Goal: Contribute content: Contribute content

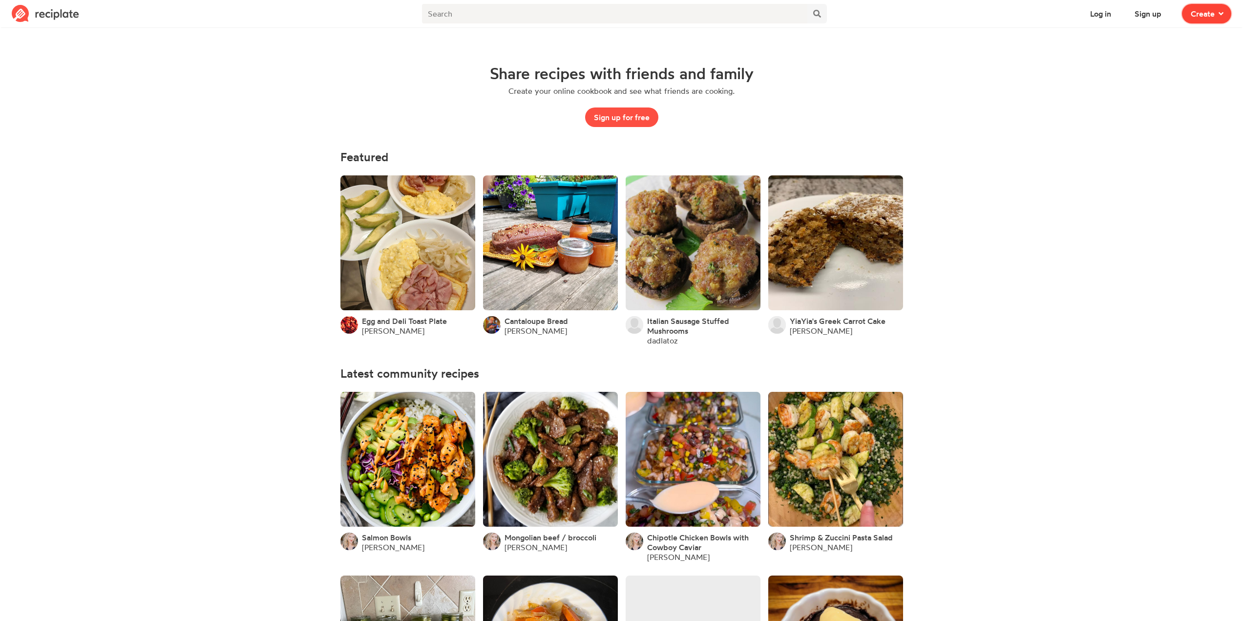
click at [1200, 16] on span "Create" at bounding box center [1202, 14] width 24 height 12
click at [1171, 46] on span "Write a recipe from scratch" at bounding box center [1171, 47] width 84 height 8
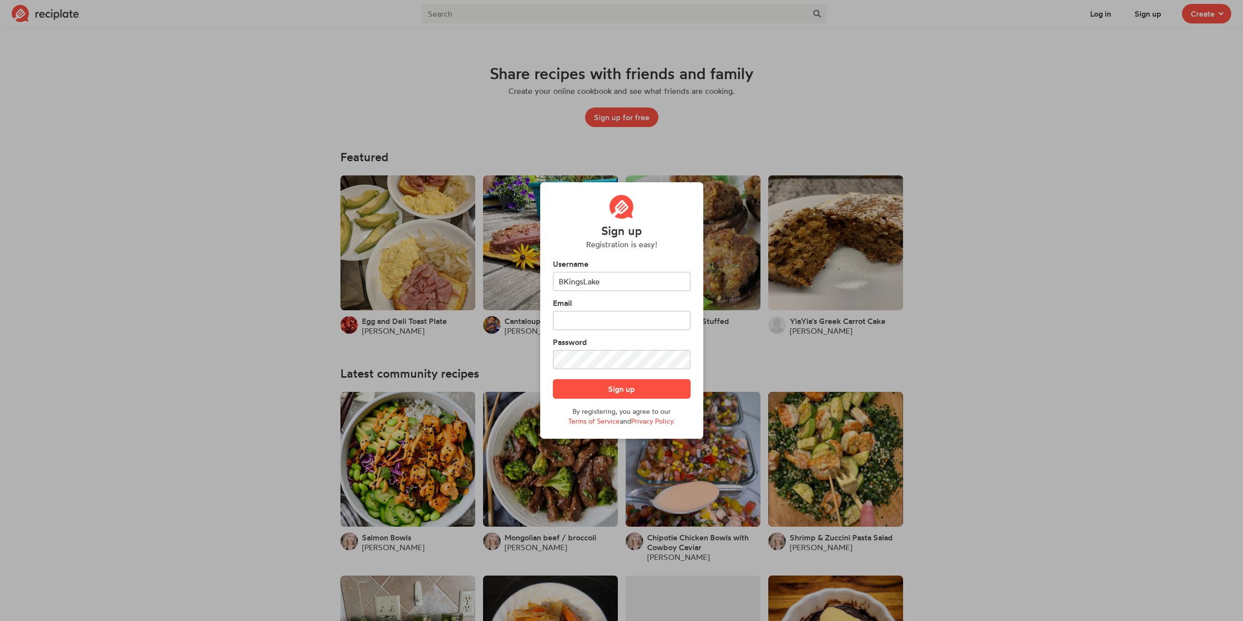
type input "BKingsLake"
click at [618, 310] on div "Email" at bounding box center [622, 313] width 138 height 33
drag, startPoint x: 601, startPoint y: 285, endPoint x: 532, endPoint y: 288, distance: 69.4
click at [532, 288] on div "Sign up Registration is easy! Username BKingsLake Email Password Sign up By reg…" at bounding box center [621, 310] width 1243 height 621
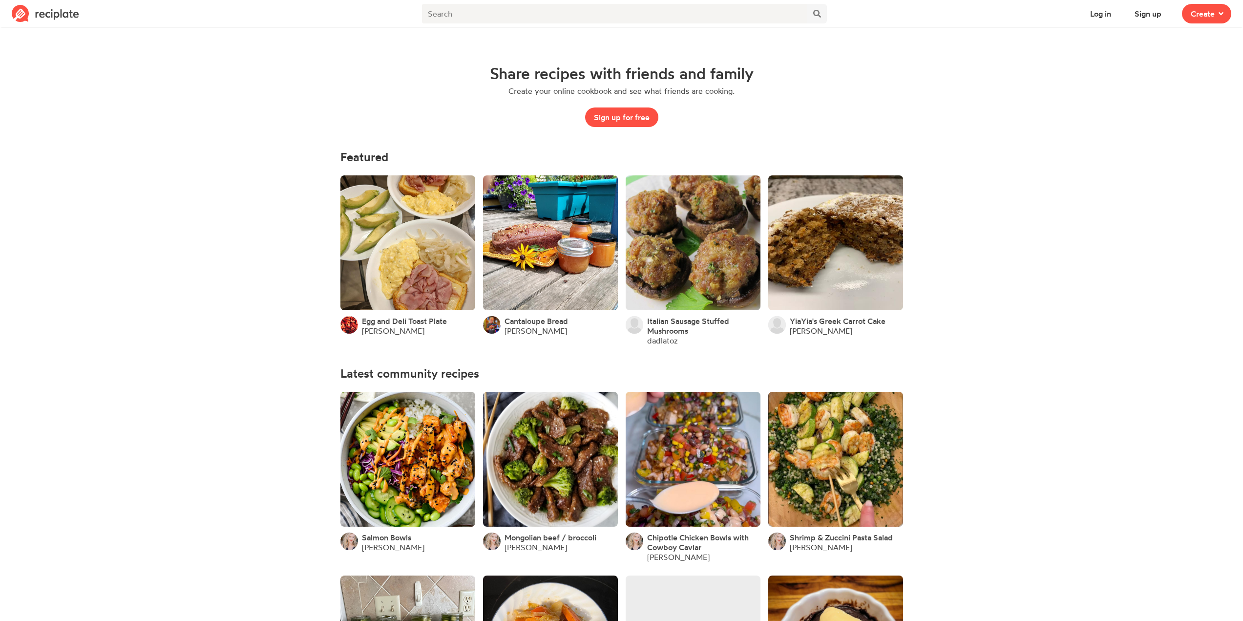
click at [1201, 3] on span "Create" at bounding box center [1206, 13] width 61 height 27
click at [1190, 35] on div "Recipe Write a recipe from scratch" at bounding box center [1171, 42] width 84 height 21
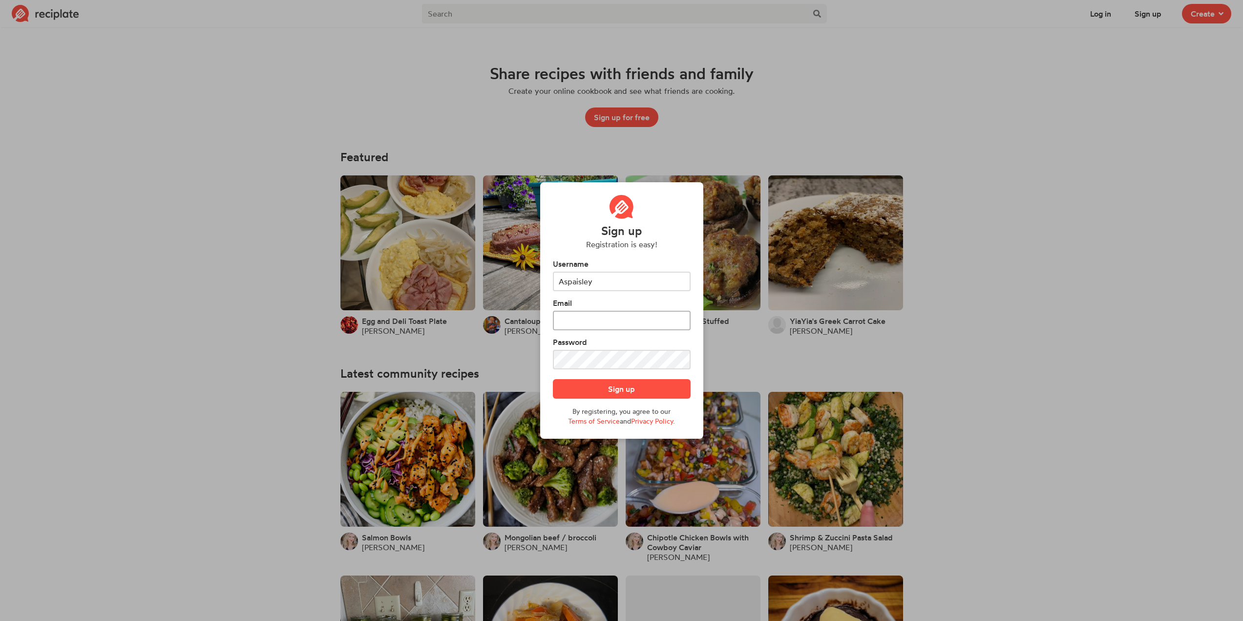
type input "Aspaisley"
click at [640, 327] on input "text" at bounding box center [622, 321] width 138 height 20
type input "Bkingslien@gmail.com"
click at [553, 379] on button "Sign up" at bounding box center [622, 389] width 138 height 20
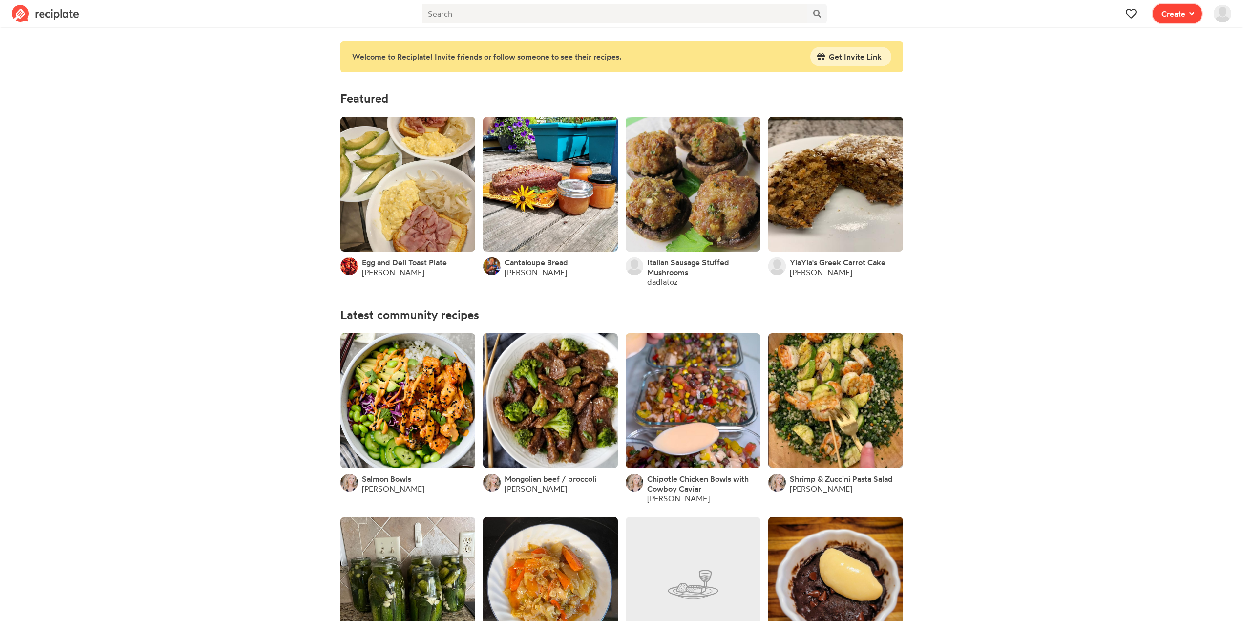
click at [1190, 18] on span at bounding box center [1189, 14] width 9 height 12
click at [1165, 35] on div "Recipe Write a recipe from scratch" at bounding box center [1142, 42] width 84 height 21
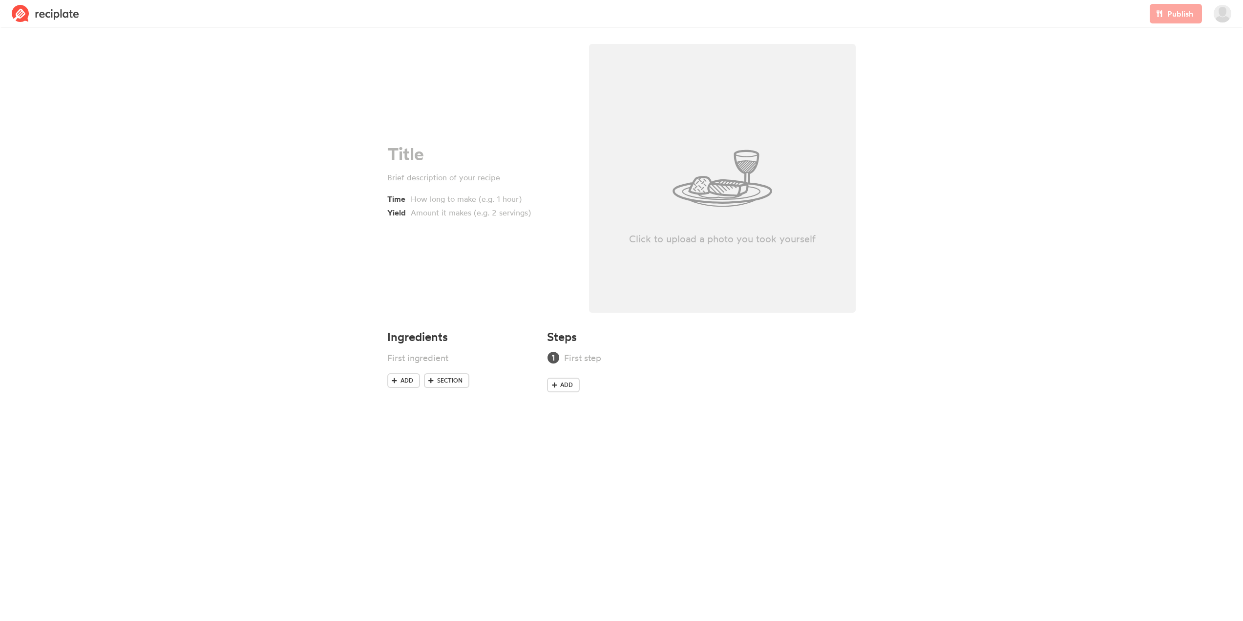
click at [443, 142] on div "Time Yield" at bounding box center [480, 181] width 202 height 286
click at [445, 150] on div at bounding box center [478, 154] width 183 height 20
click at [401, 382] on span "Add" at bounding box center [406, 380] width 13 height 9
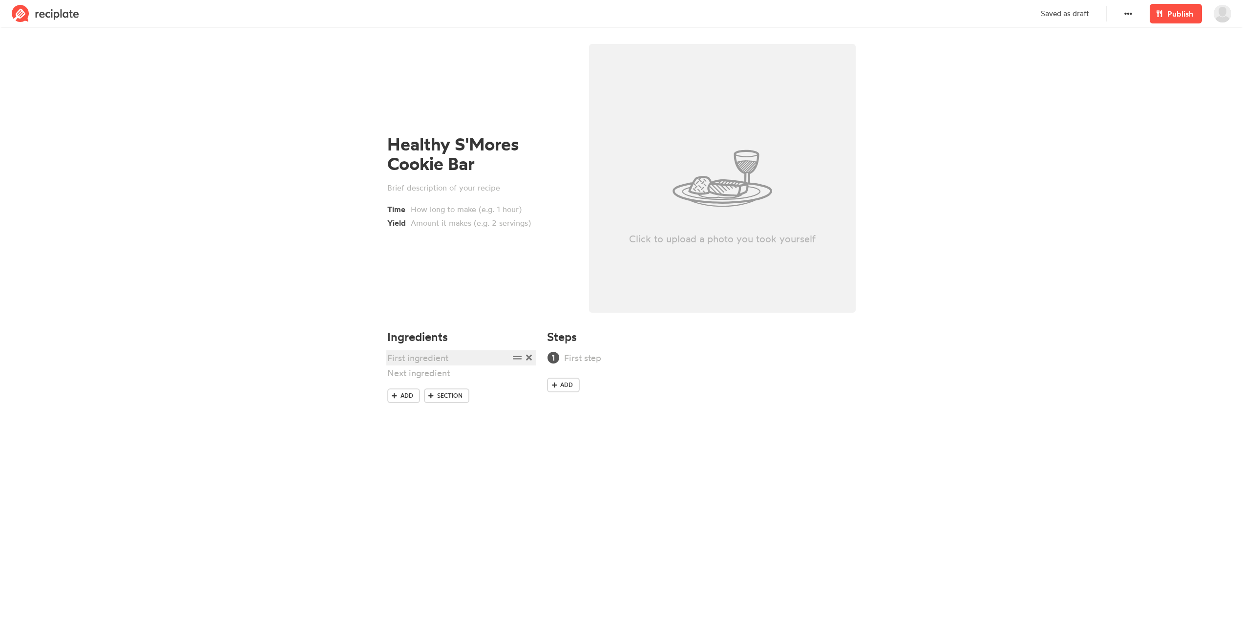
click at [462, 359] on div at bounding box center [448, 357] width 122 height 13
click at [1130, 20] on button at bounding box center [1128, 14] width 20 height 20
click at [430, 359] on div at bounding box center [448, 357] width 122 height 13
click at [457, 223] on div at bounding box center [483, 223] width 144 height 12
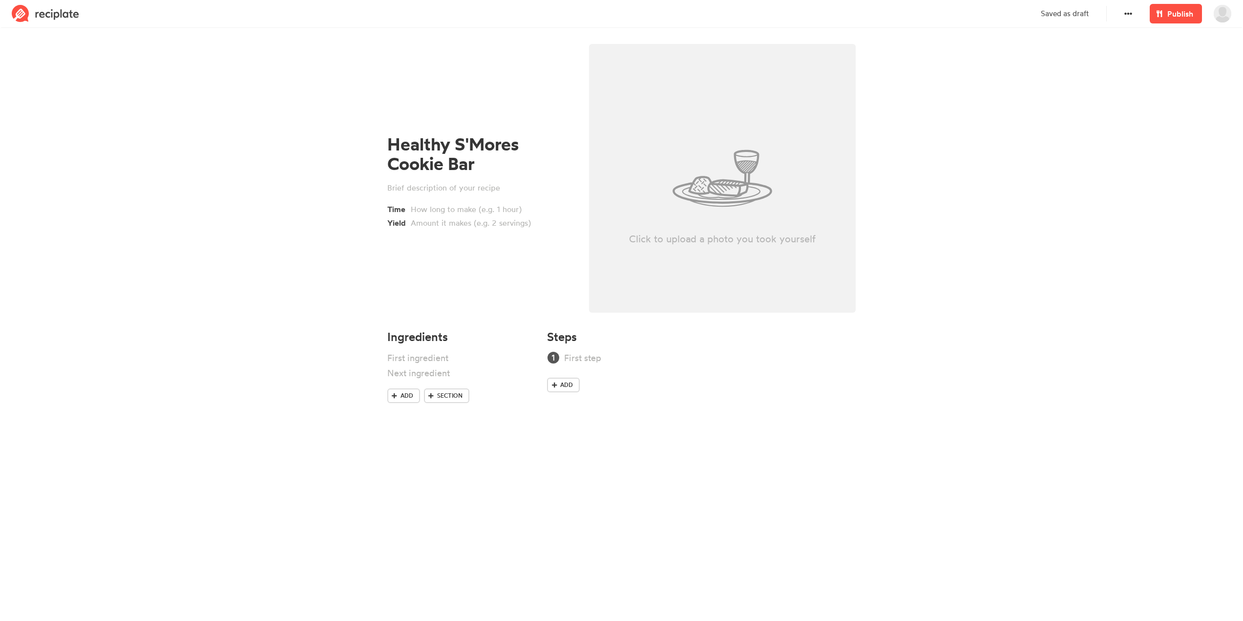
click at [1226, 21] on img at bounding box center [1222, 14] width 18 height 18
click at [1195, 93] on link "Creations" at bounding box center [1197, 100] width 79 height 18
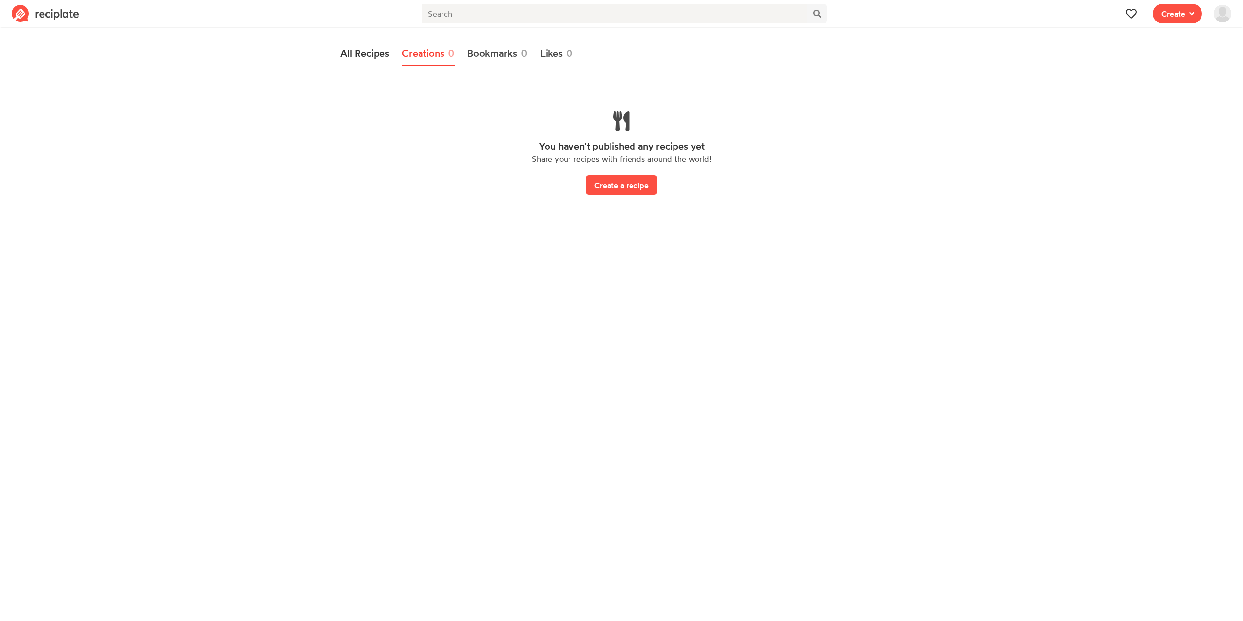
click at [357, 61] on link "All Recipes" at bounding box center [364, 53] width 49 height 25
click at [451, 10] on input "text" at bounding box center [614, 14] width 385 height 20
type input "c"
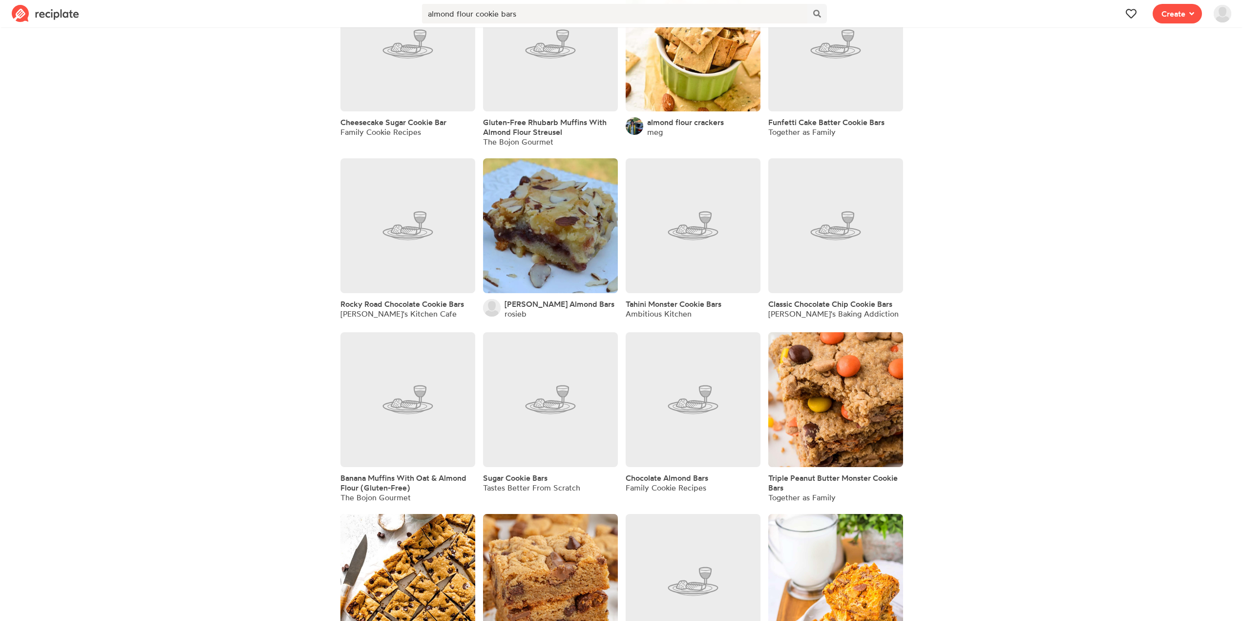
scroll to position [439, 0]
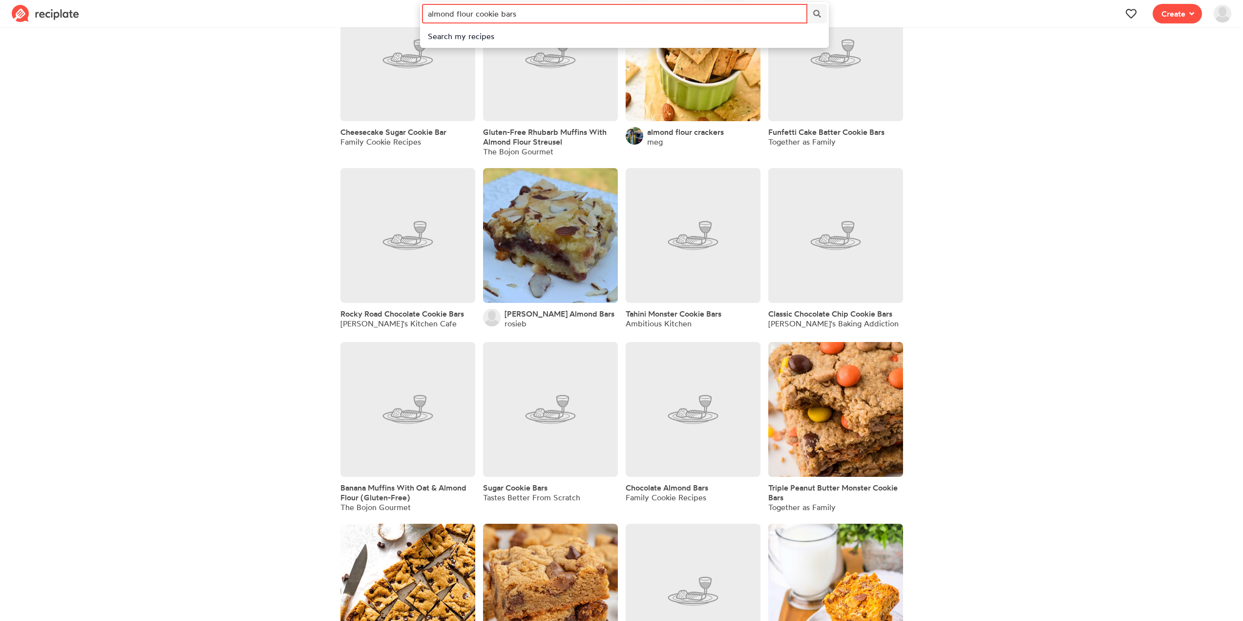
drag, startPoint x: 517, startPoint y: 17, endPoint x: 376, endPoint y: -5, distance: 142.4
click at [376, 0] on html "Recipe Write a recipe from scratch Bookmark Save an online recipe aspaisley Vie…" at bounding box center [621, 312] width 1243 height 1502
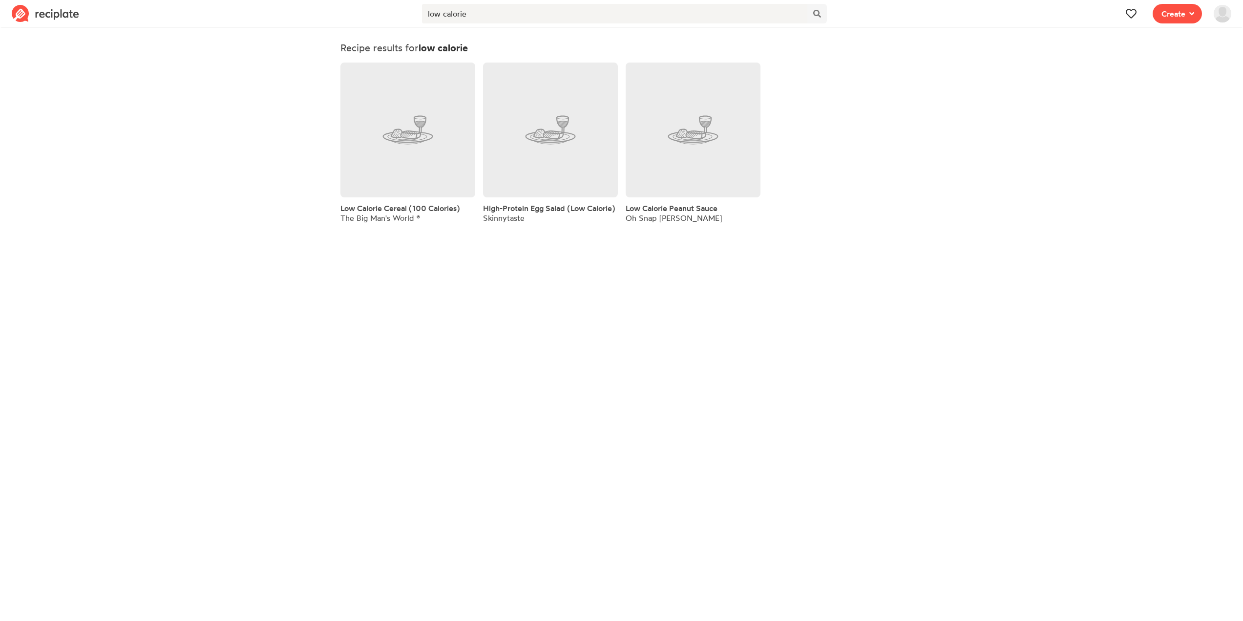
click at [716, 153] on link at bounding box center [692, 129] width 135 height 135
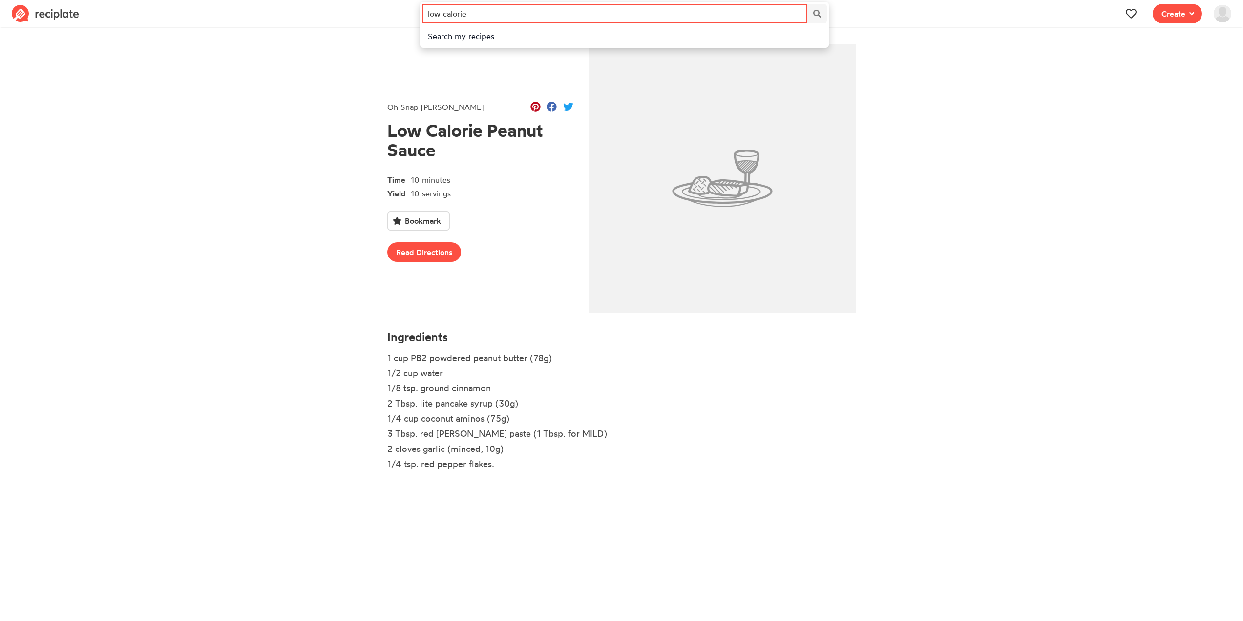
click at [561, 11] on input "low calorie" at bounding box center [614, 14] width 385 height 20
drag, startPoint x: 561, startPoint y: 11, endPoint x: 452, endPoint y: 14, distance: 108.4
click at [452, 14] on input "low calorie" at bounding box center [614, 14] width 385 height 20
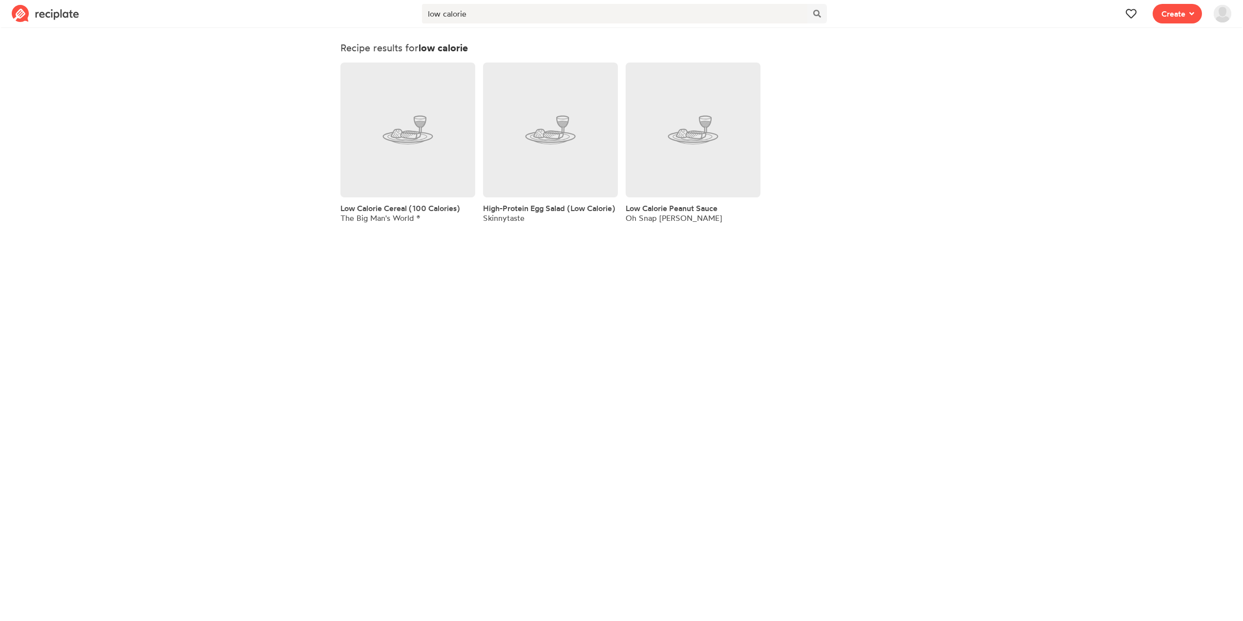
click at [533, 28] on section "Recipe results for low calorie Low Calorie Cereal (100 Calories) The Big Man's …" at bounding box center [621, 131] width 1243 height 213
click at [528, 13] on input "low calorie" at bounding box center [614, 14] width 385 height 20
type input "low calorie dessert"
